Goal: Transaction & Acquisition: Purchase product/service

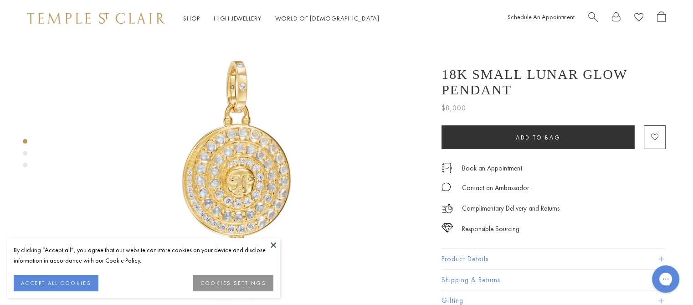
scroll to position [91, 0]
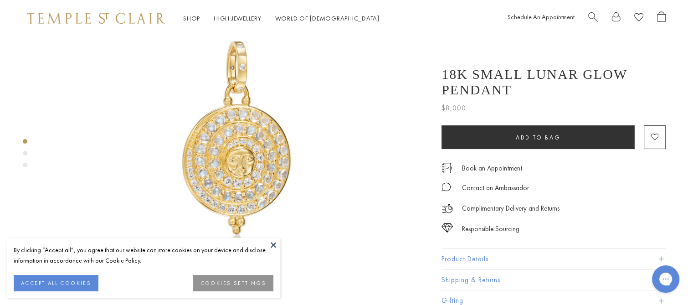
click at [237, 285] on button "COOKIES SETTINGS" at bounding box center [233, 283] width 80 height 16
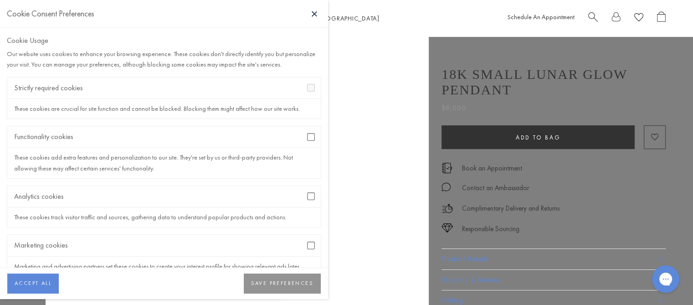
click at [304, 140] on div "Functionality cookies" at bounding box center [164, 136] width 314 height 21
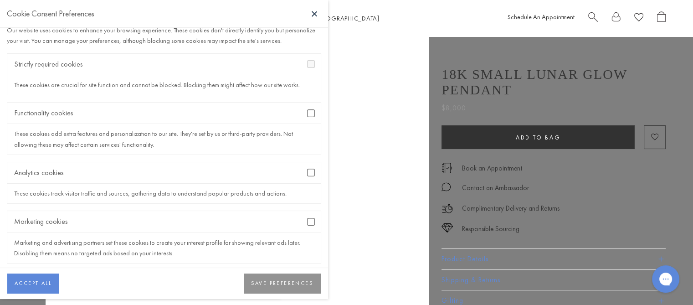
click at [297, 293] on button "SAVE PREFERENCES" at bounding box center [282, 283] width 77 height 20
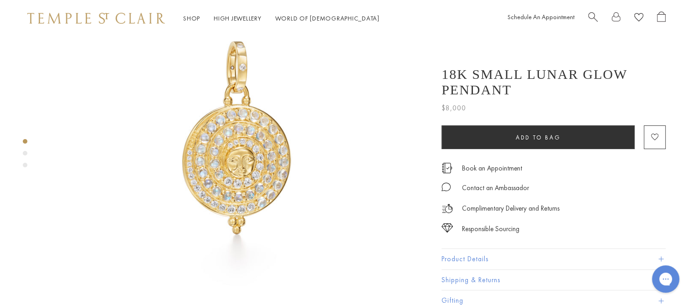
click at [288, 145] on img at bounding box center [237, 136] width 383 height 383
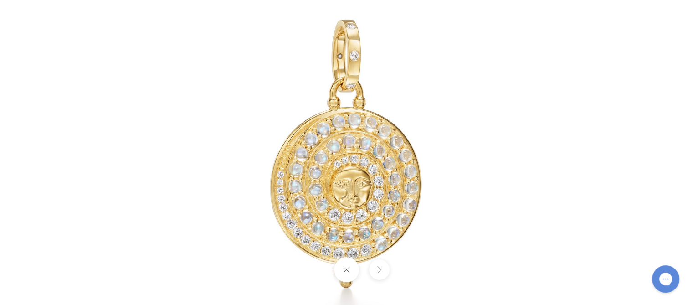
click at [381, 273] on button at bounding box center [379, 269] width 21 height 21
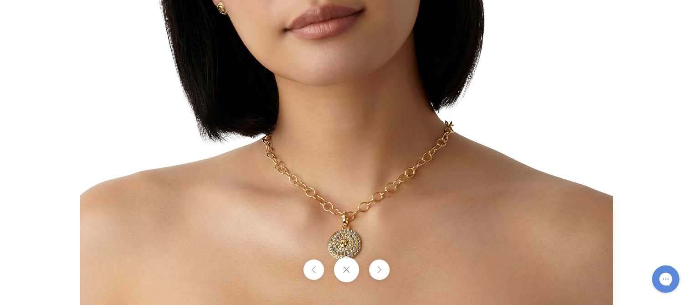
click at [454, 271] on div at bounding box center [346, 269] width 693 height 25
click at [348, 270] on button at bounding box center [346, 269] width 25 height 25
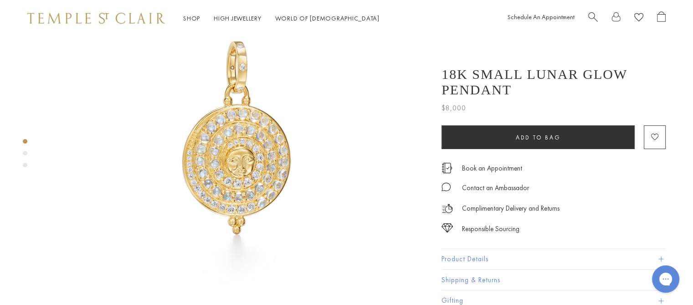
click at [24, 164] on div "Product gallery navigation" at bounding box center [25, 165] width 5 height 5
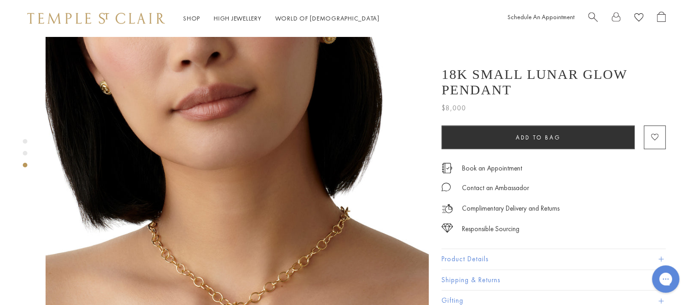
scroll to position [858, 0]
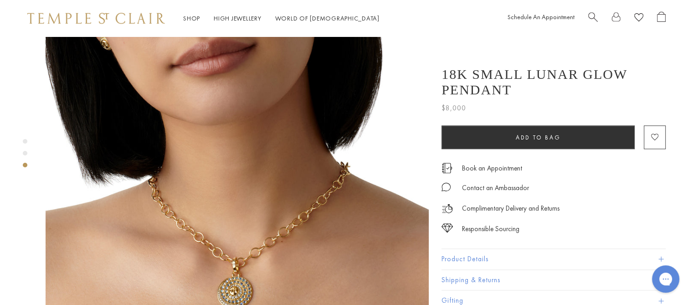
click at [26, 154] on div "Product gallery navigation" at bounding box center [25, 153] width 5 height 5
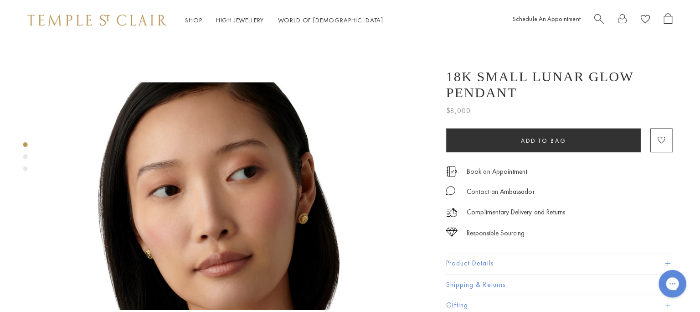
scroll to position [201, 0]
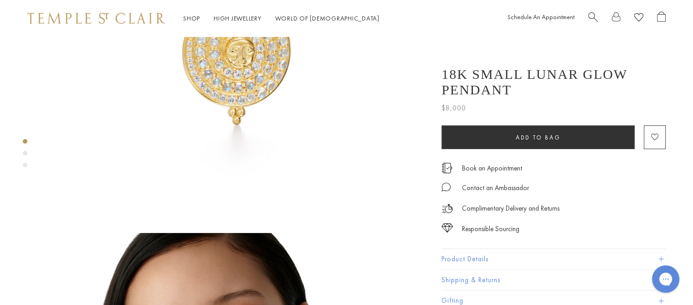
click at [593, 16] on span "Search" at bounding box center [593, 16] width 10 height 10
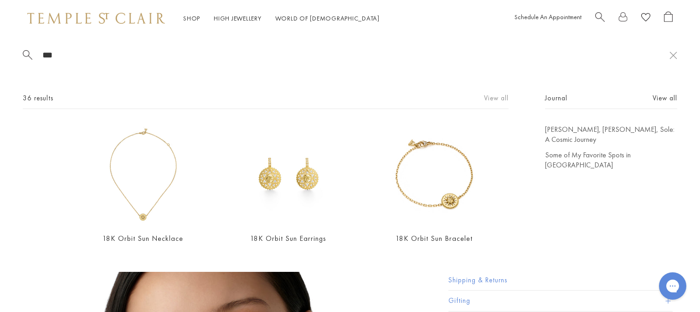
type input "***"
click at [484, 99] on link "View all" at bounding box center [496, 98] width 25 height 10
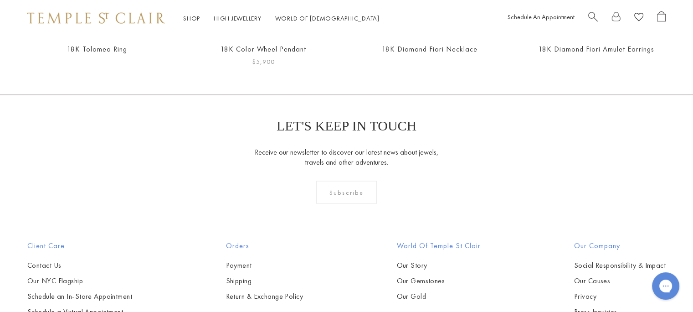
scroll to position [1914, 0]
